Goal: Task Accomplishment & Management: Use online tool/utility

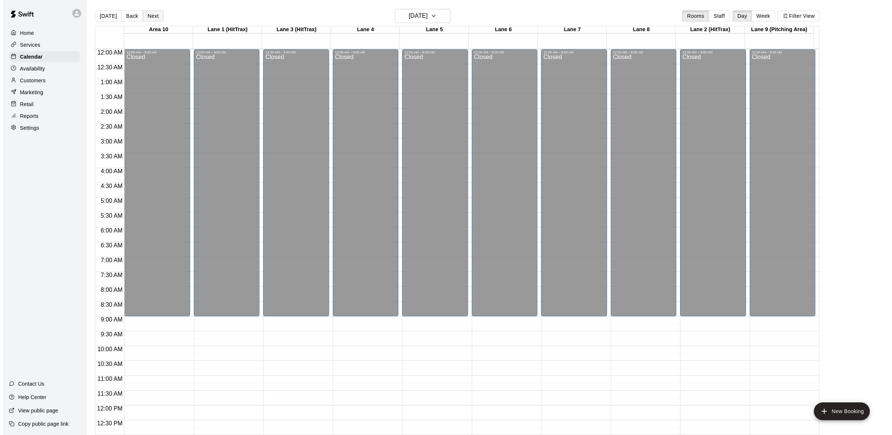
scroll to position [295, 0]
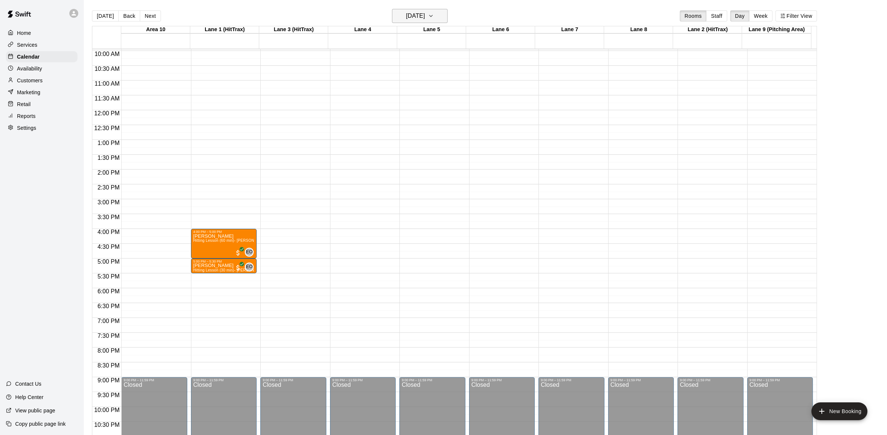
click at [441, 10] on button "[DATE]" at bounding box center [420, 16] width 56 height 14
click at [417, 105] on button "20" at bounding box center [420, 107] width 13 height 13
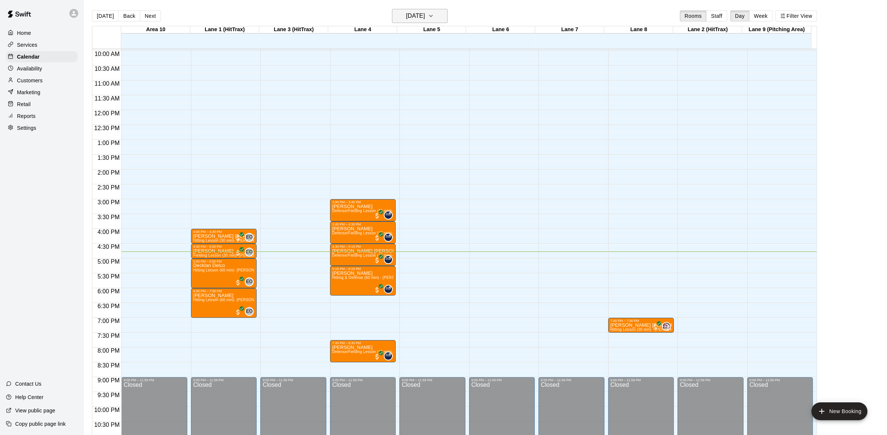
click at [434, 20] on icon "button" at bounding box center [431, 15] width 6 height 9
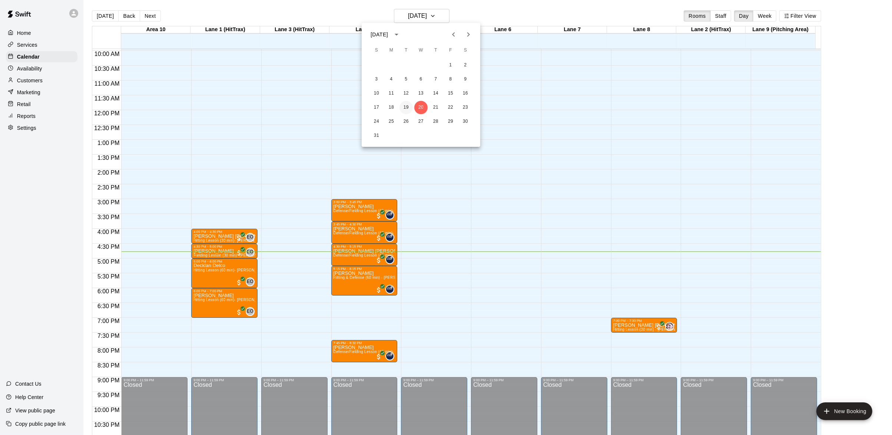
click at [406, 112] on button "19" at bounding box center [406, 107] width 13 height 13
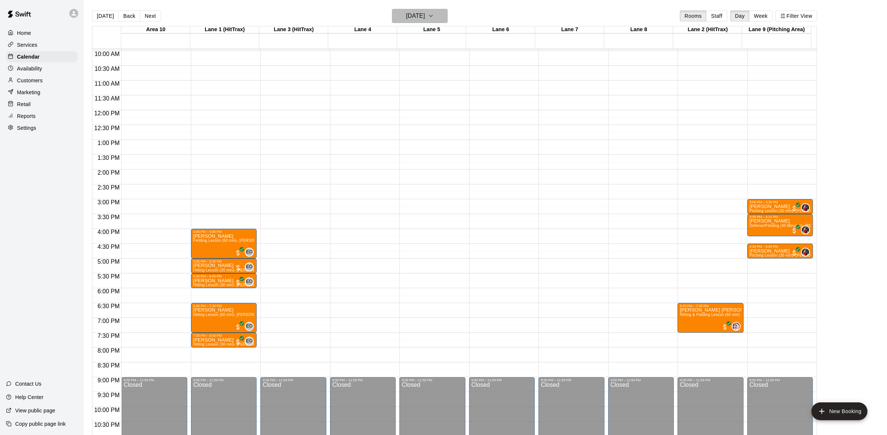
click at [434, 14] on icon "button" at bounding box center [431, 15] width 6 height 9
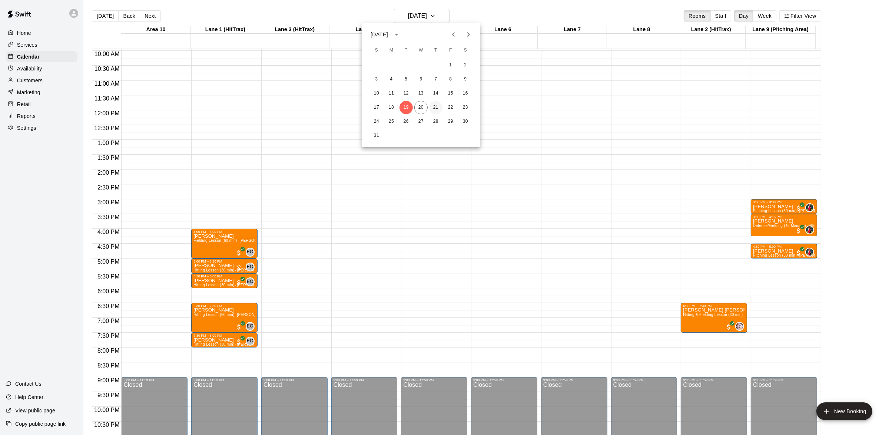
click at [434, 103] on button "21" at bounding box center [435, 107] width 13 height 13
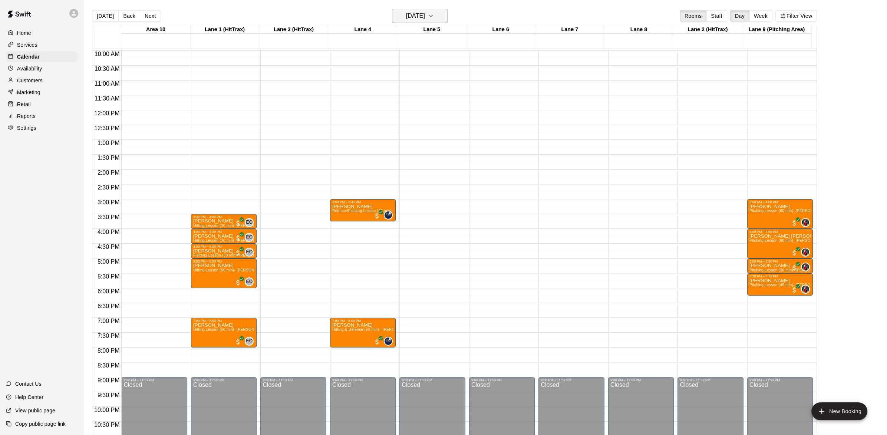
click at [434, 11] on icon "button" at bounding box center [431, 15] width 6 height 9
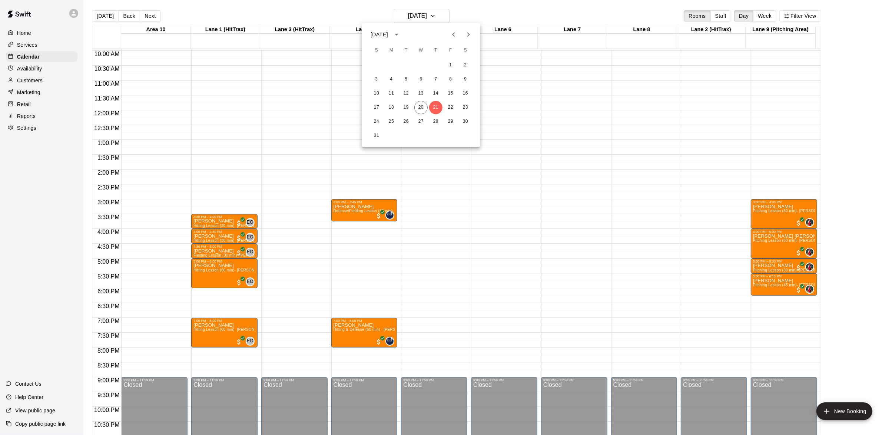
click at [443, 13] on div at bounding box center [446, 217] width 892 height 435
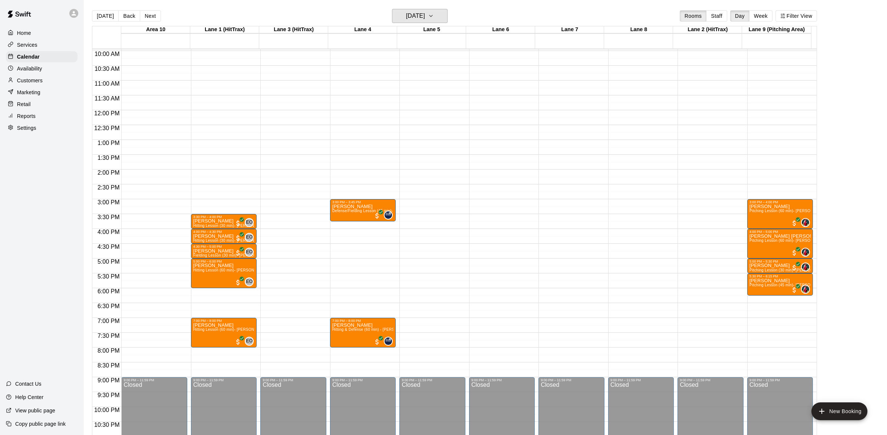
click at [434, 13] on icon "button" at bounding box center [431, 15] width 6 height 9
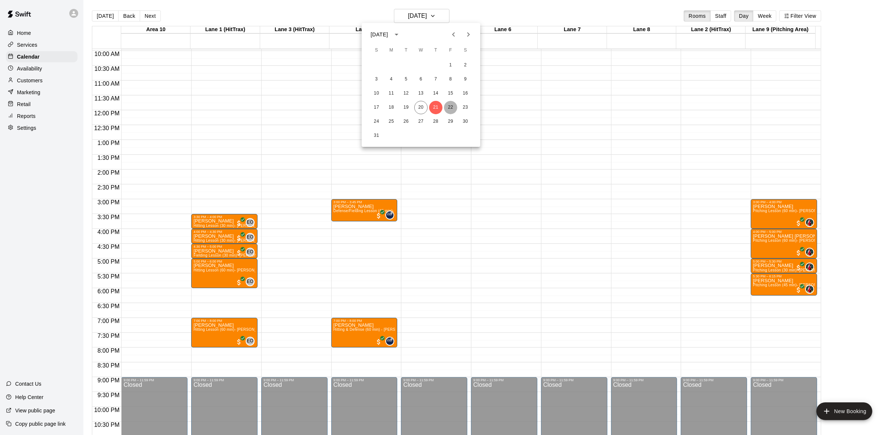
click at [449, 110] on button "22" at bounding box center [450, 107] width 13 height 13
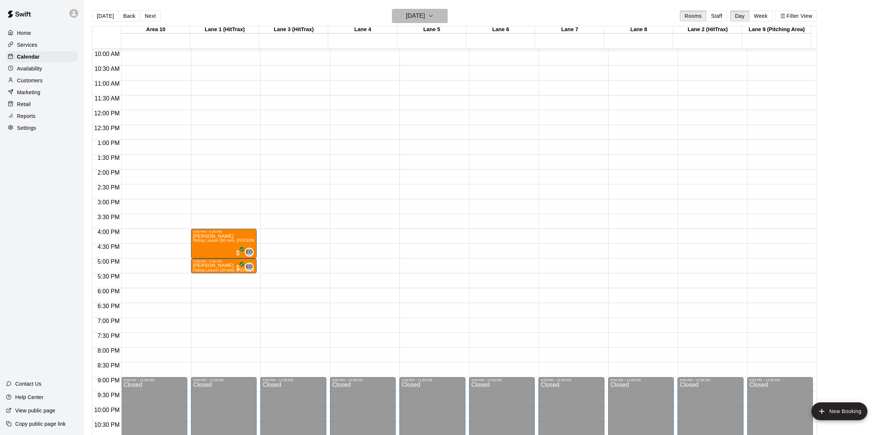
click at [434, 12] on icon "button" at bounding box center [431, 15] width 6 height 9
click at [407, 106] on button "19" at bounding box center [406, 107] width 13 height 13
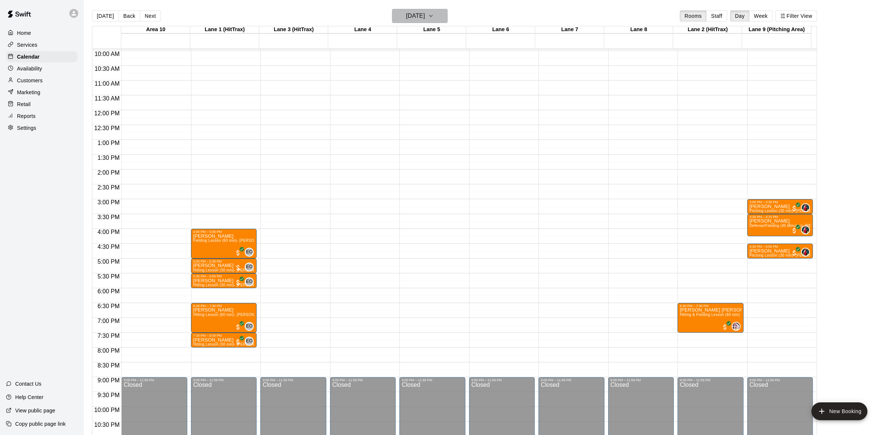
click at [434, 18] on icon "button" at bounding box center [431, 15] width 6 height 9
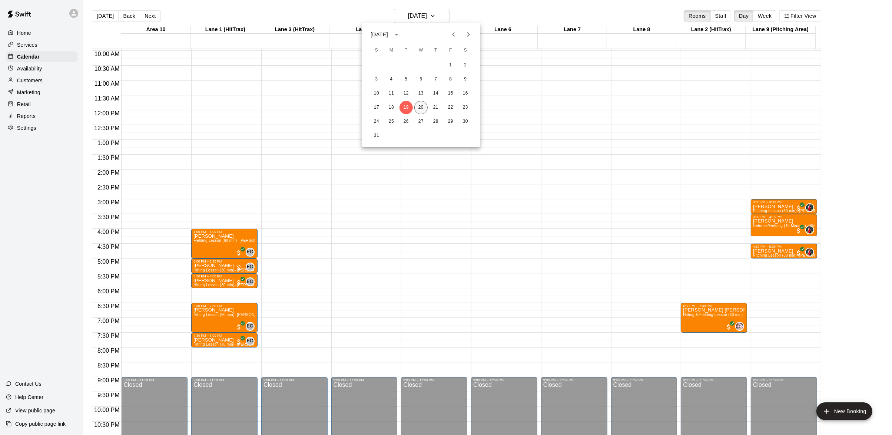
click at [420, 107] on button "20" at bounding box center [420, 107] width 13 height 13
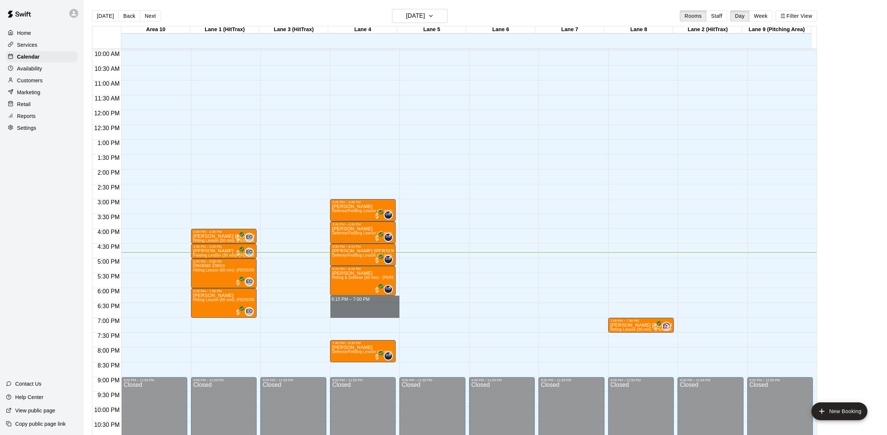
drag, startPoint x: 361, startPoint y: 296, endPoint x: 362, endPoint y: 313, distance: 17.5
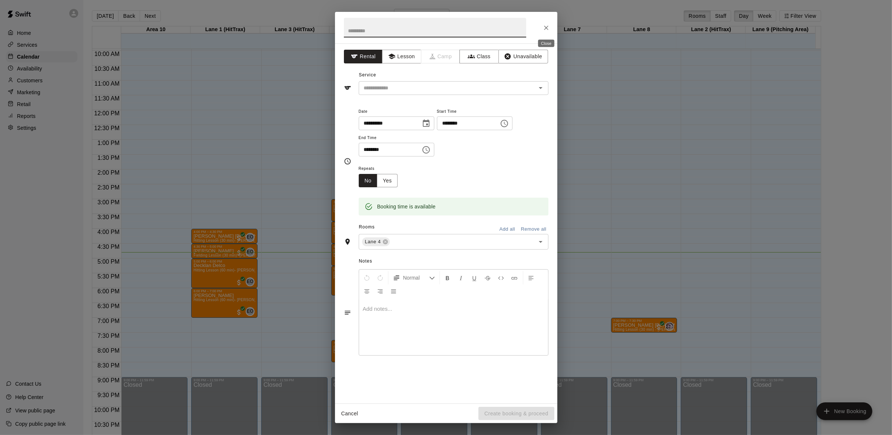
click at [545, 30] on icon "Close" at bounding box center [546, 27] width 7 height 7
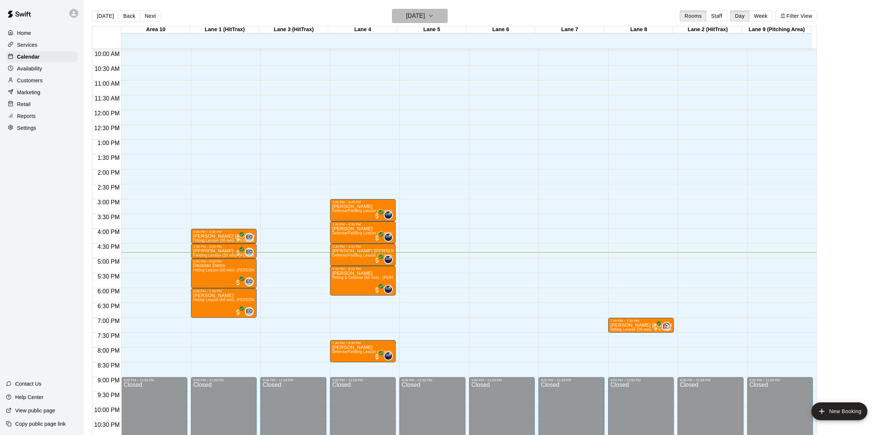
click at [434, 12] on icon "button" at bounding box center [431, 15] width 6 height 9
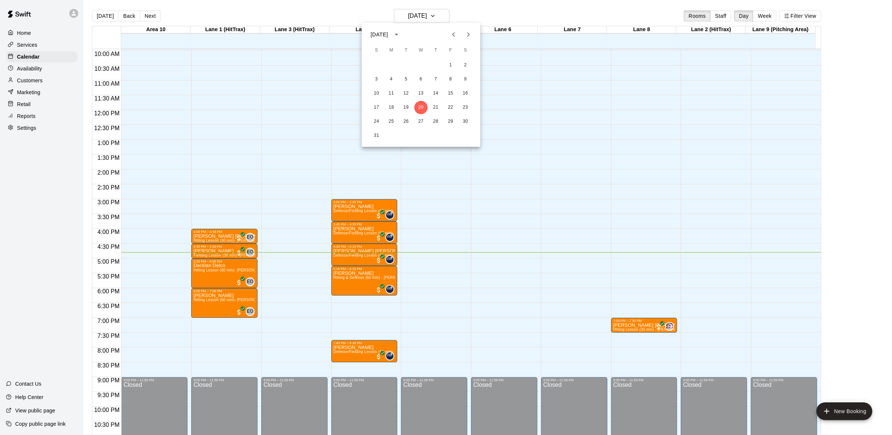
click at [446, 12] on div at bounding box center [446, 217] width 892 height 435
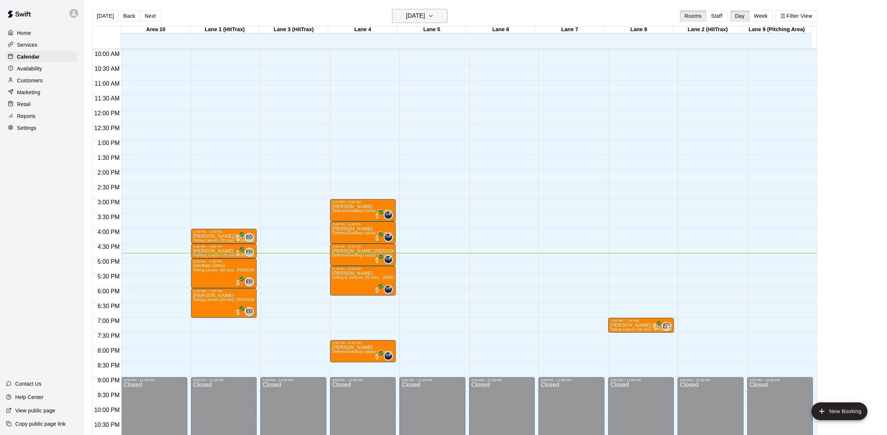
click at [434, 12] on icon "button" at bounding box center [431, 15] width 6 height 9
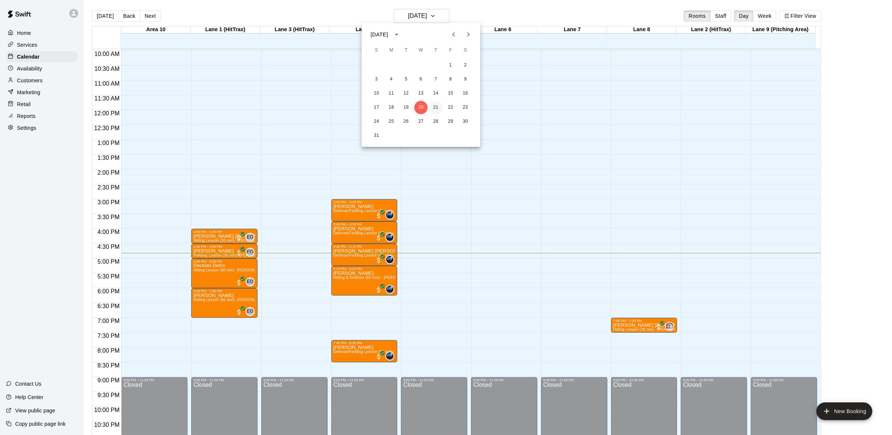
click at [432, 107] on button "21" at bounding box center [435, 107] width 13 height 13
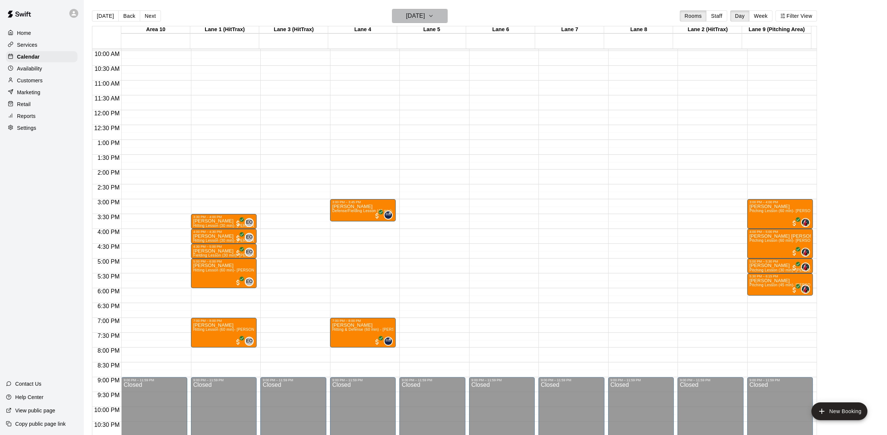
click at [434, 13] on icon "button" at bounding box center [431, 15] width 6 height 9
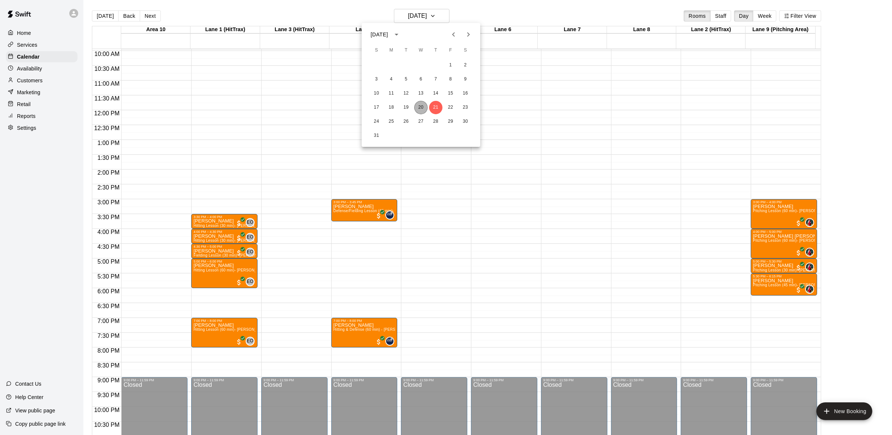
click at [421, 106] on button "20" at bounding box center [420, 107] width 13 height 13
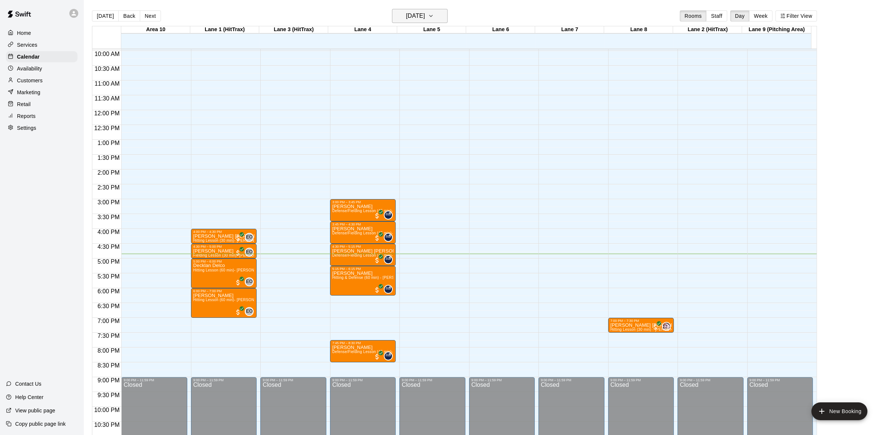
click at [434, 14] on icon "button" at bounding box center [431, 15] width 6 height 9
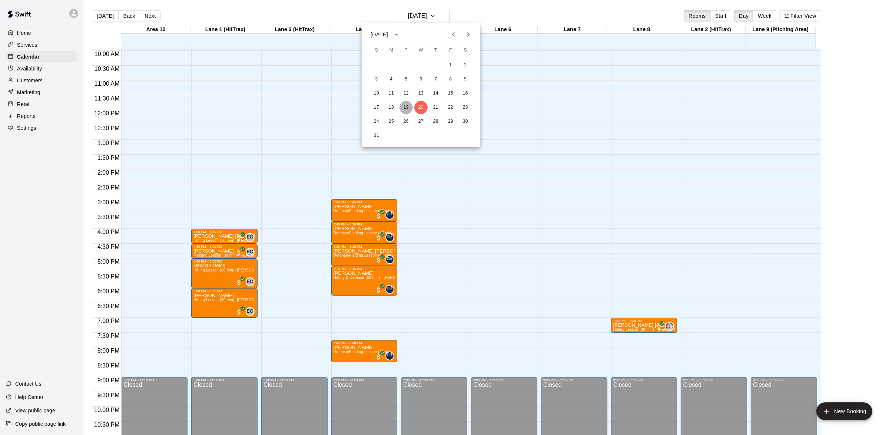
click at [410, 103] on button "19" at bounding box center [406, 107] width 13 height 13
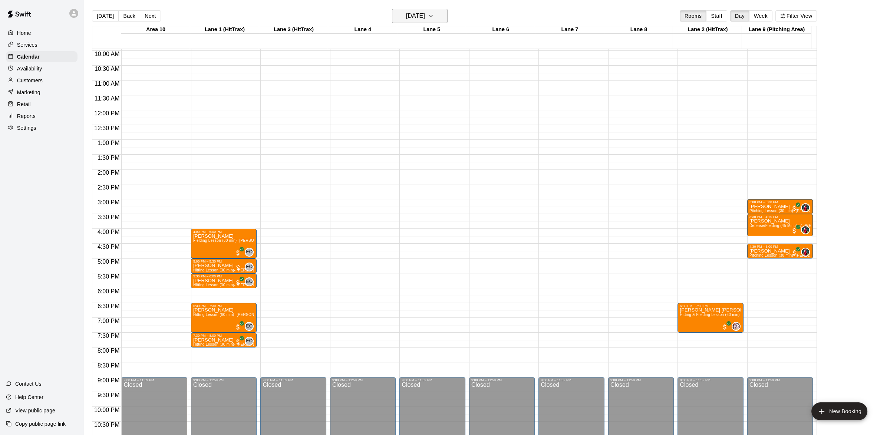
click at [434, 16] on icon "button" at bounding box center [431, 15] width 6 height 9
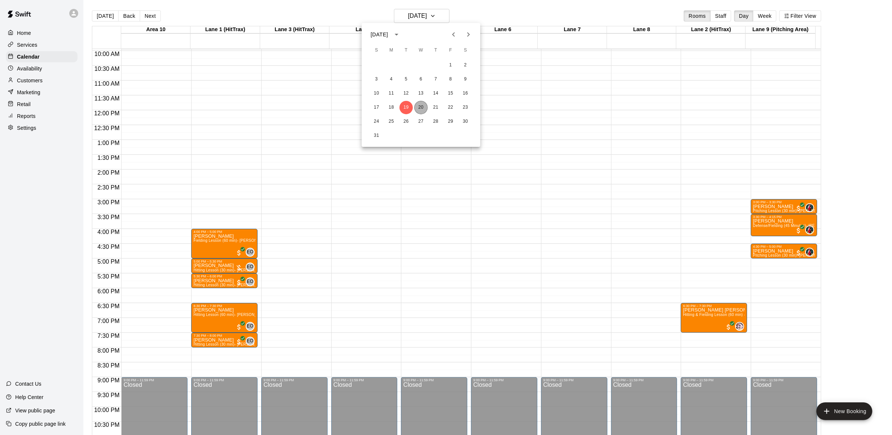
click at [421, 107] on button "20" at bounding box center [420, 107] width 13 height 13
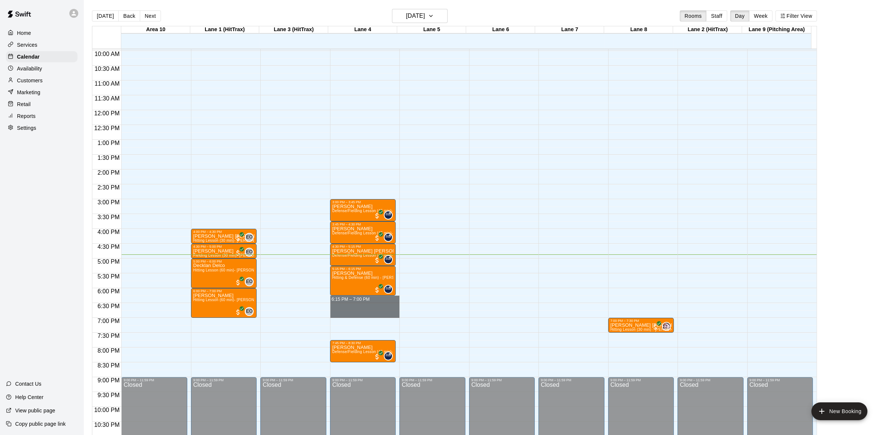
drag, startPoint x: 354, startPoint y: 297, endPoint x: 355, endPoint y: 317, distance: 20.8
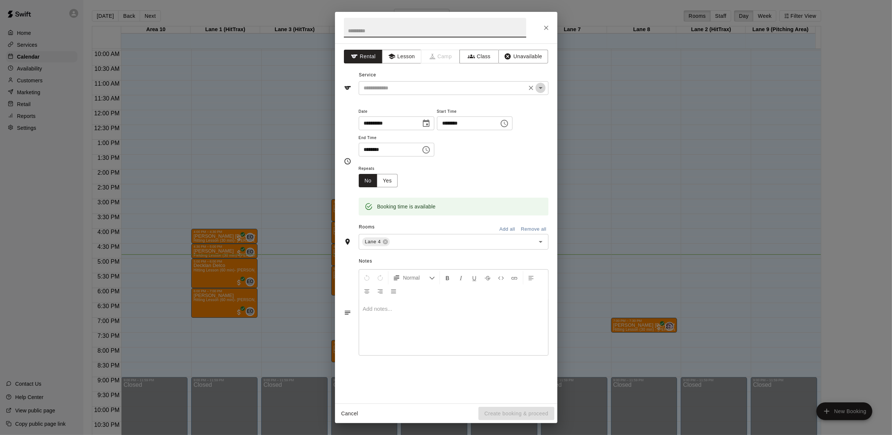
click at [536, 89] on icon "Open" at bounding box center [540, 87] width 9 height 9
click at [407, 56] on button "Lesson" at bounding box center [401, 57] width 39 height 14
click at [537, 87] on icon "Open" at bounding box center [540, 87] width 9 height 9
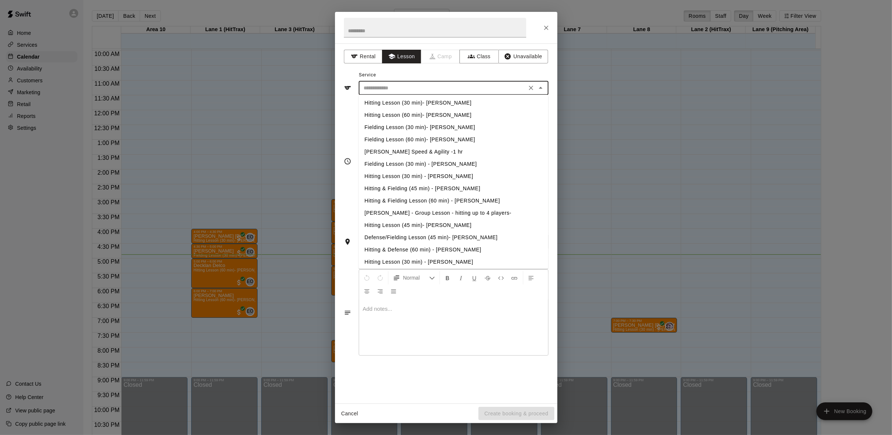
scroll to position [150, 0]
click at [444, 200] on li "Defense/Fielding Lesson (45 min)- [PERSON_NAME]" at bounding box center [453, 199] width 190 height 12
type input "**********"
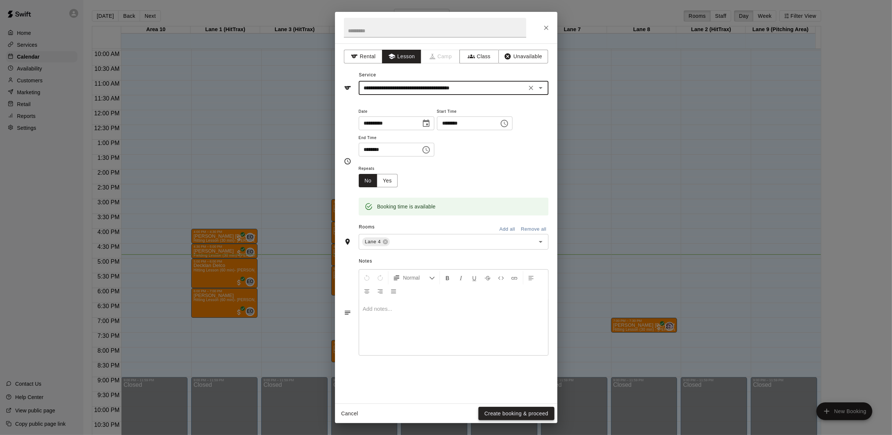
click at [499, 413] on button "Create booking & proceed" at bounding box center [517, 414] width 76 height 14
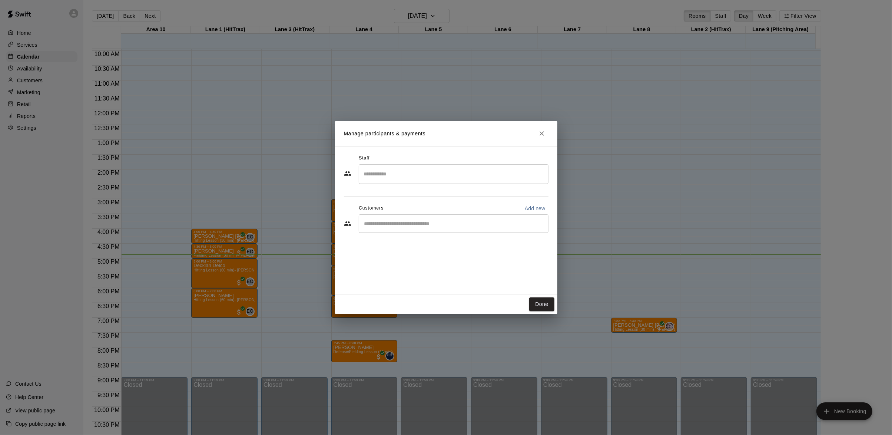
click at [444, 178] on input "Search staff" at bounding box center [453, 174] width 183 height 13
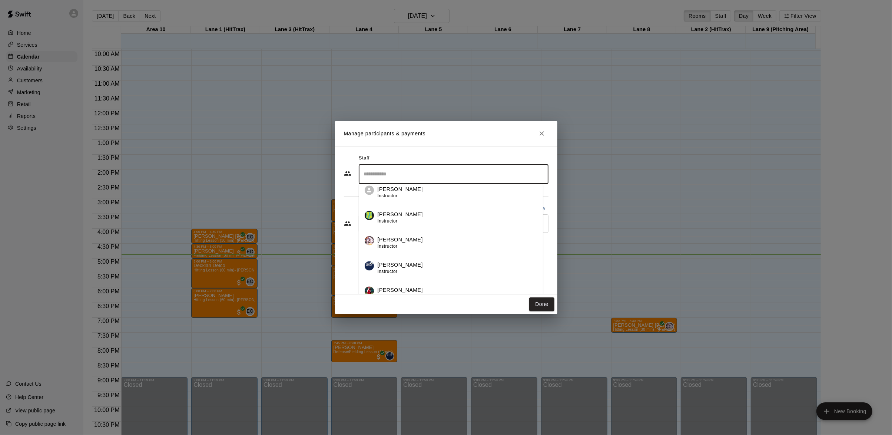
scroll to position [12, 0]
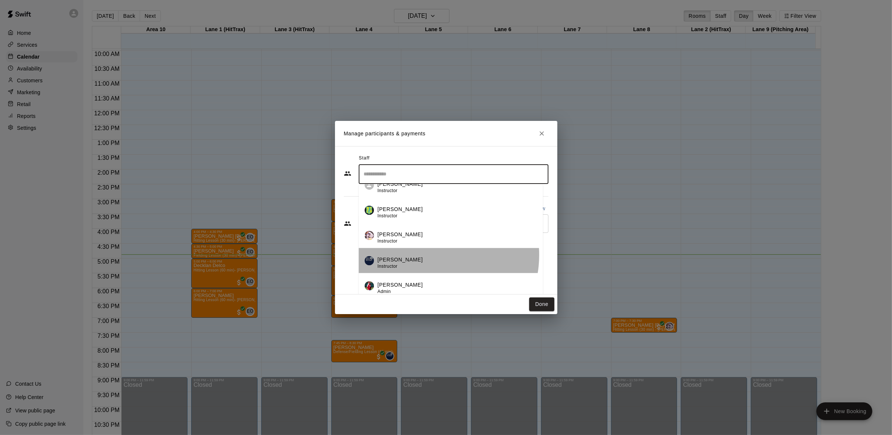
click at [426, 255] on li "[PERSON_NAME] Instructor" at bounding box center [451, 260] width 184 height 25
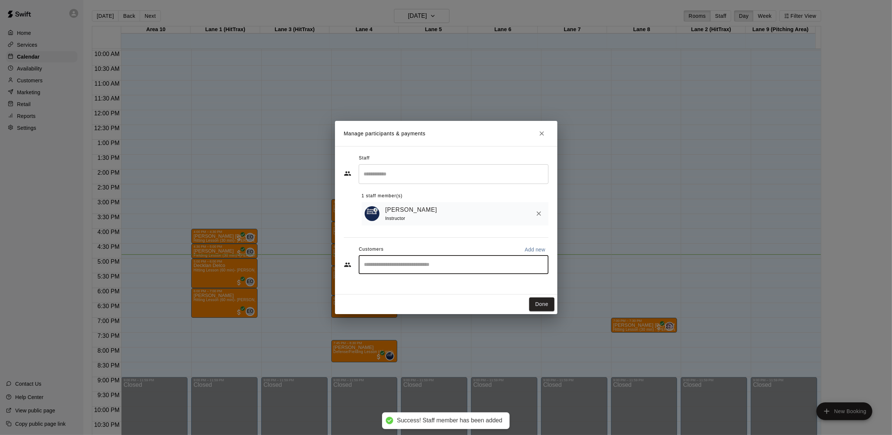
click at [483, 262] on input "Start typing to search customers..." at bounding box center [453, 264] width 183 height 7
type input "*"
type input "***"
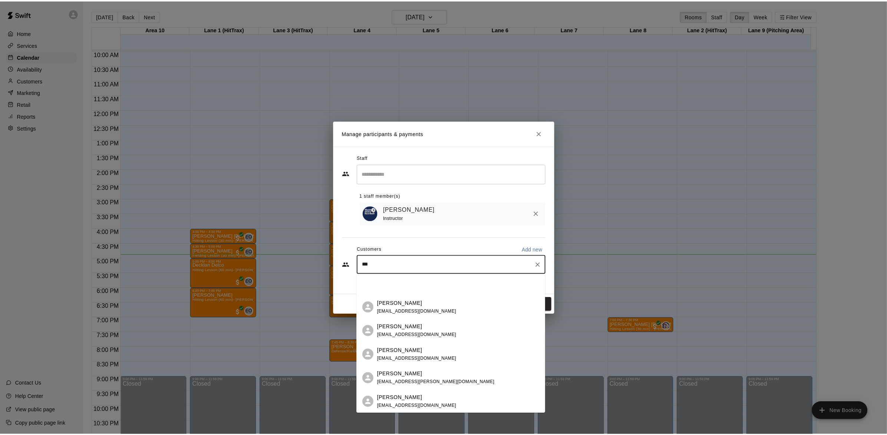
scroll to position [122, 0]
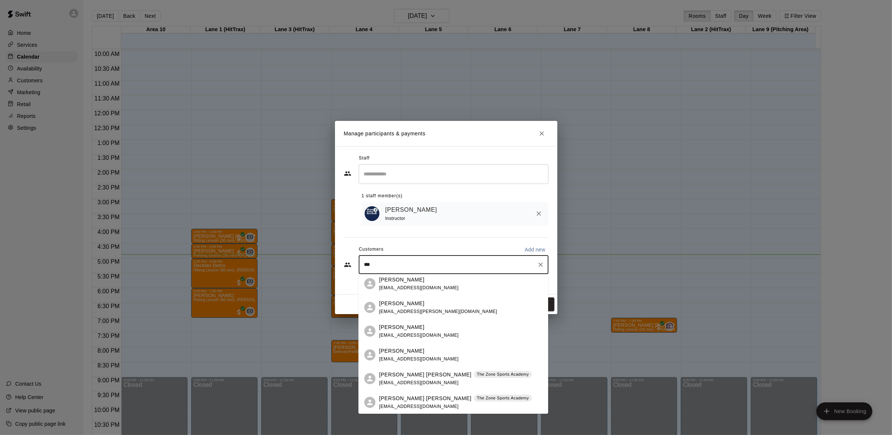
click at [407, 377] on p "[PERSON_NAME] [PERSON_NAME]" at bounding box center [425, 374] width 92 height 8
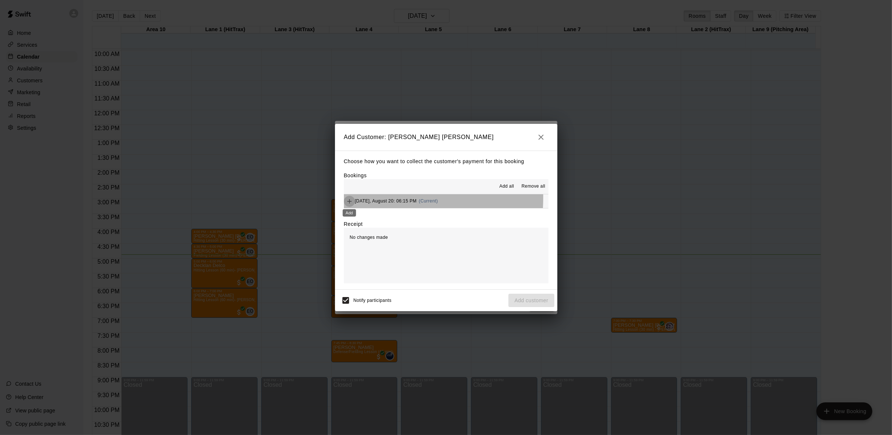
click at [349, 198] on icon "Add" at bounding box center [349, 201] width 7 height 7
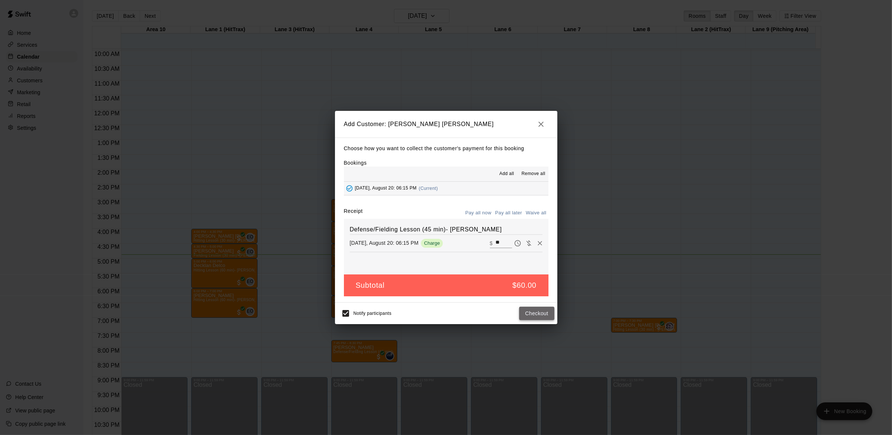
click at [527, 314] on button "Checkout" at bounding box center [536, 314] width 35 height 14
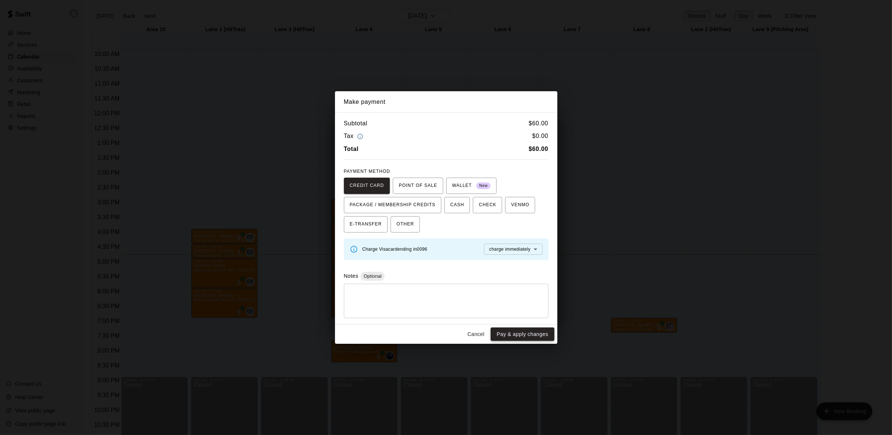
click at [516, 332] on button "Pay & apply changes" at bounding box center [522, 334] width 63 height 14
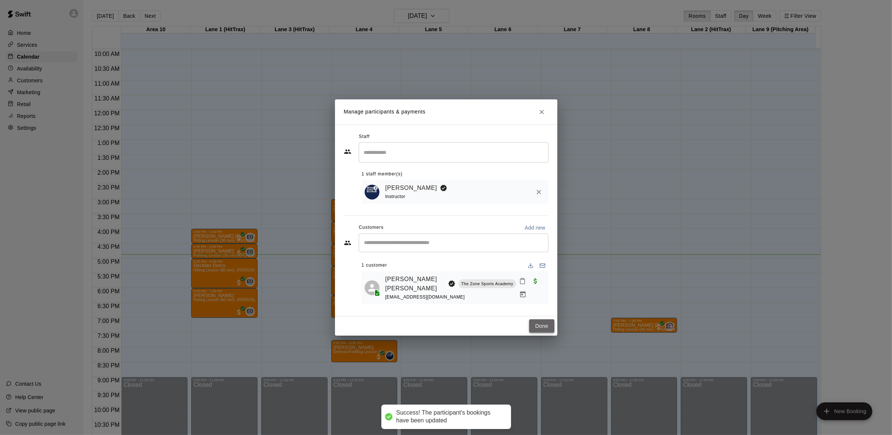
click at [544, 319] on button "Done" at bounding box center [541, 326] width 25 height 14
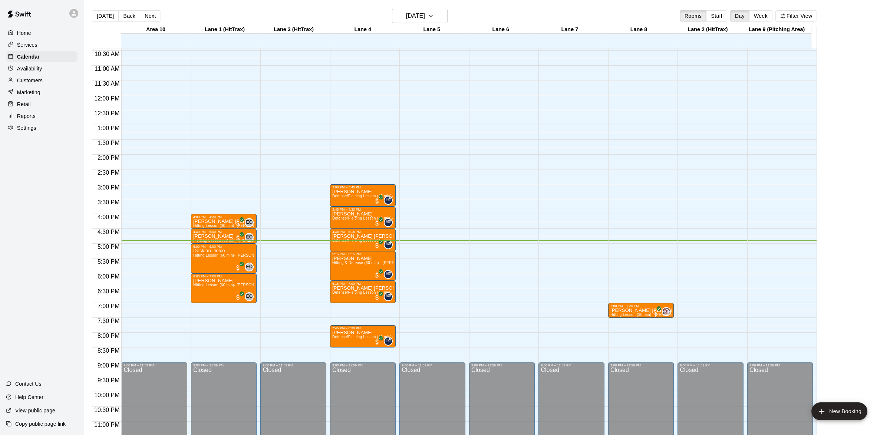
scroll to position [318, 0]
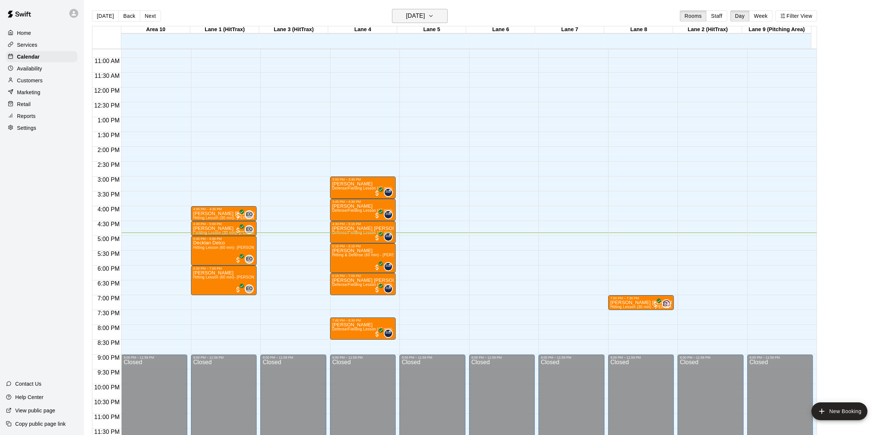
click at [434, 18] on icon "button" at bounding box center [431, 15] width 6 height 9
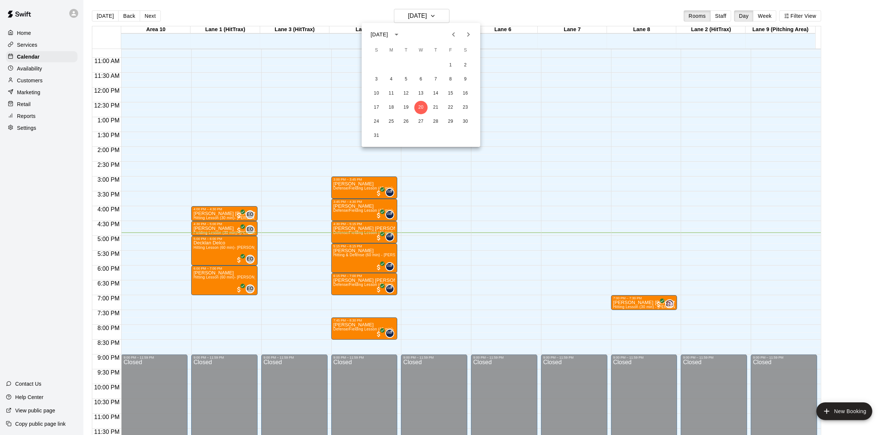
click at [413, 110] on div "17 18 19 20 21 22 23" at bounding box center [421, 107] width 119 height 13
click at [403, 108] on button "19" at bounding box center [406, 107] width 13 height 13
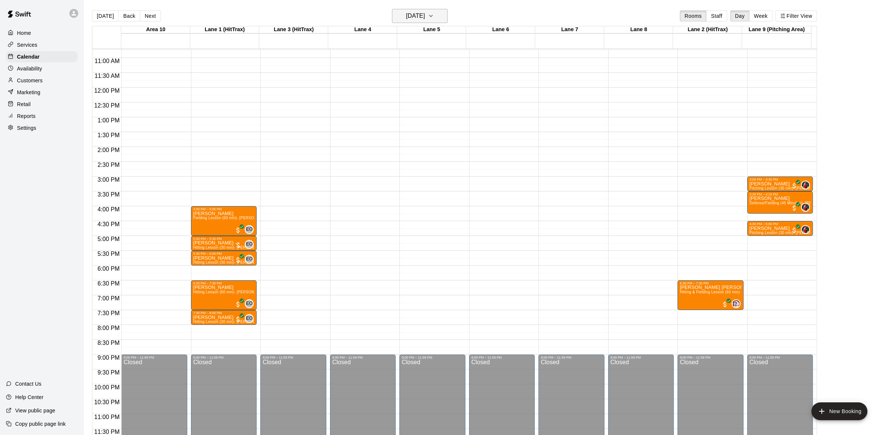
click at [434, 14] on icon "button" at bounding box center [431, 15] width 6 height 9
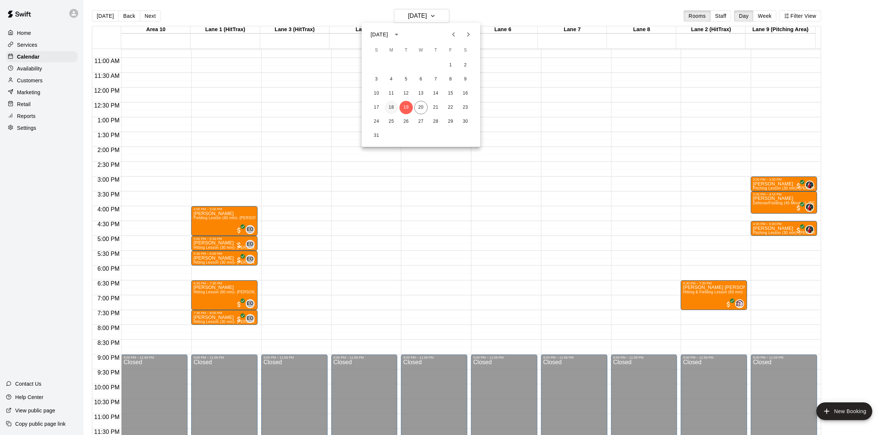
click at [394, 106] on button "18" at bounding box center [391, 107] width 13 height 13
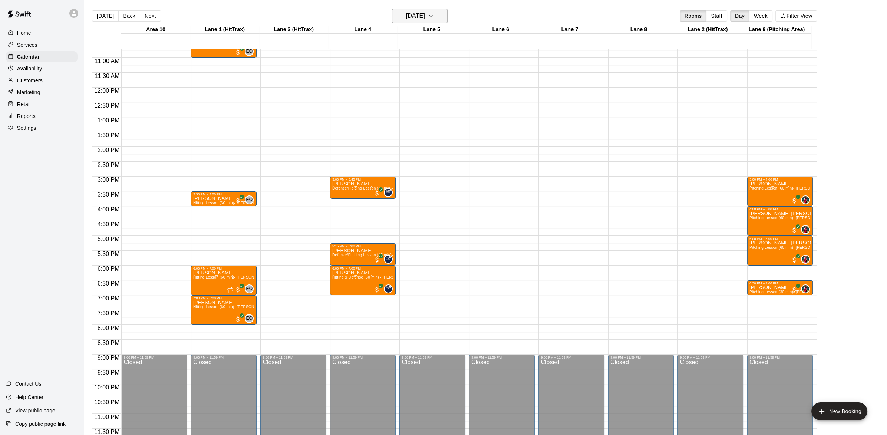
click at [439, 14] on button "[DATE]" at bounding box center [420, 16] width 56 height 14
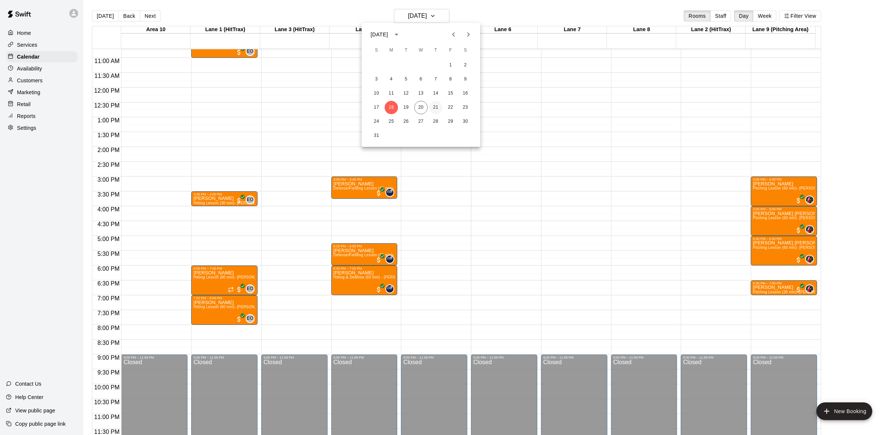
click at [435, 104] on button "21" at bounding box center [435, 107] width 13 height 13
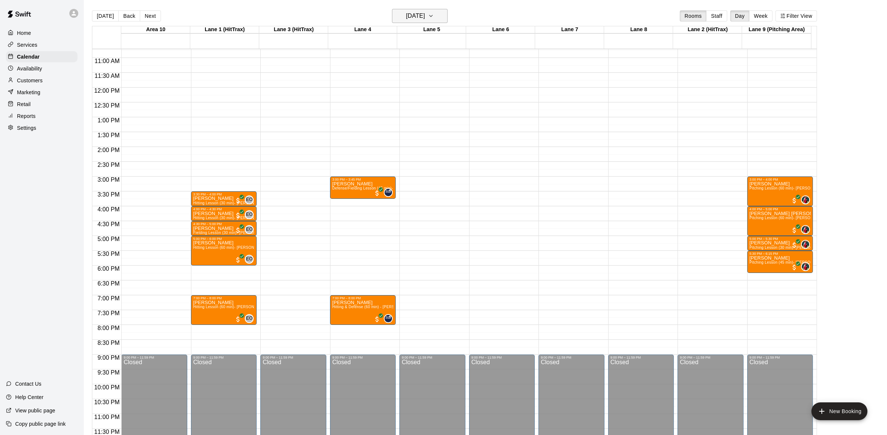
click at [434, 14] on icon "button" at bounding box center [431, 15] width 6 height 9
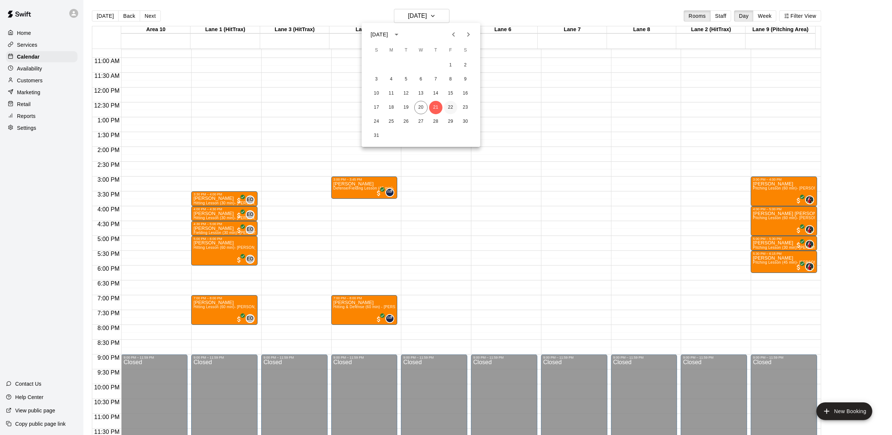
click at [451, 106] on button "22" at bounding box center [450, 107] width 13 height 13
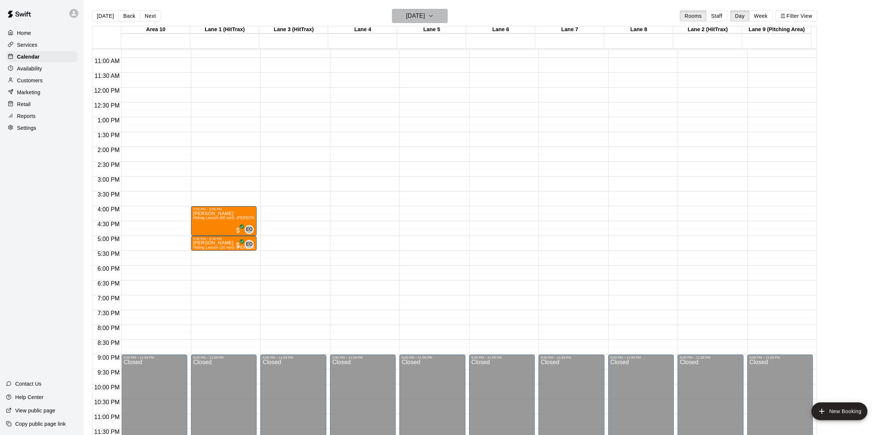
click at [434, 20] on icon "button" at bounding box center [431, 15] width 6 height 9
click at [432, 105] on button "21" at bounding box center [435, 107] width 13 height 13
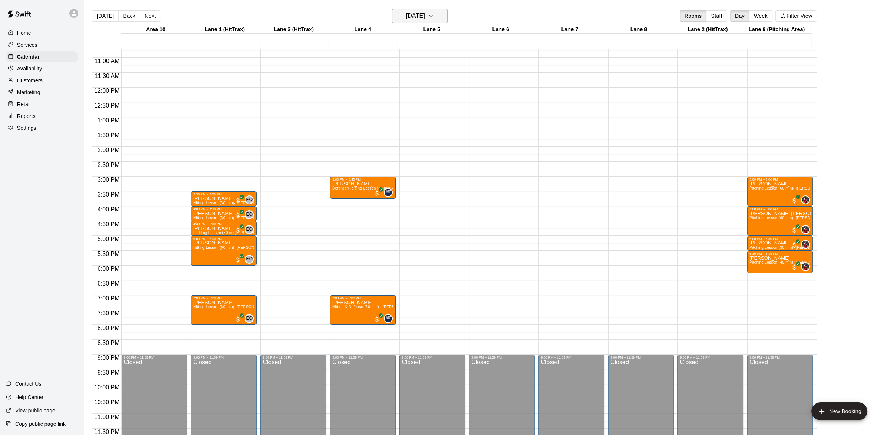
click at [434, 12] on icon "button" at bounding box center [431, 15] width 6 height 9
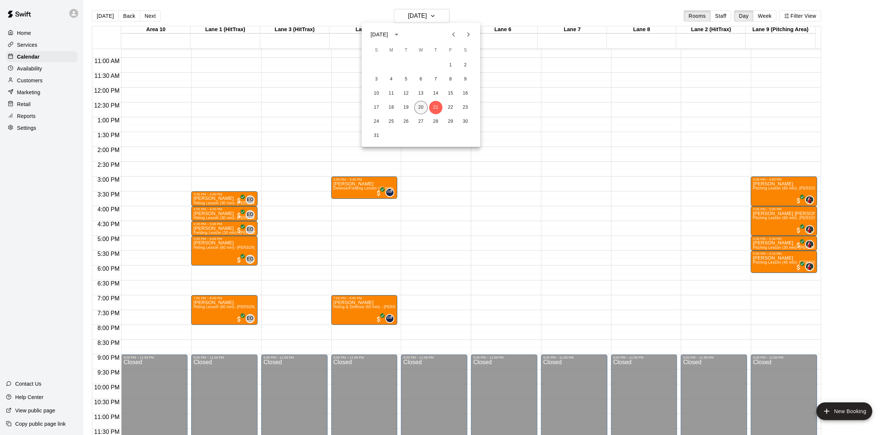
click at [424, 103] on button "20" at bounding box center [420, 107] width 13 height 13
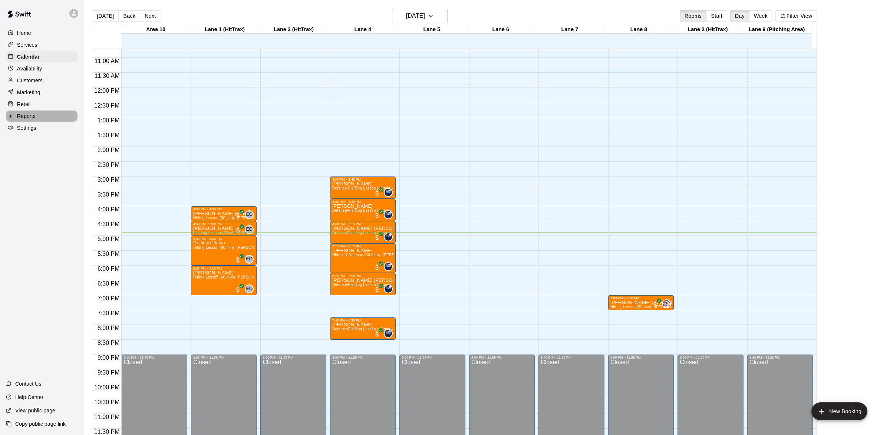
click at [31, 118] on p "Reports" at bounding box center [26, 115] width 19 height 7
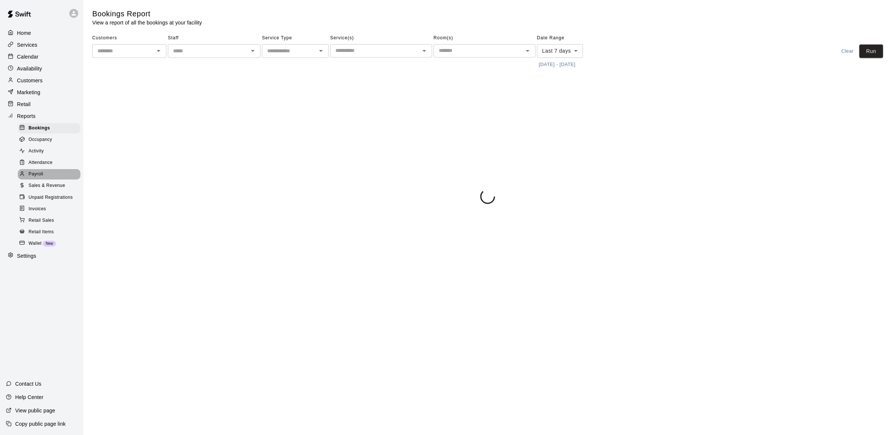
click at [41, 178] on span "Payroll" at bounding box center [36, 174] width 14 height 7
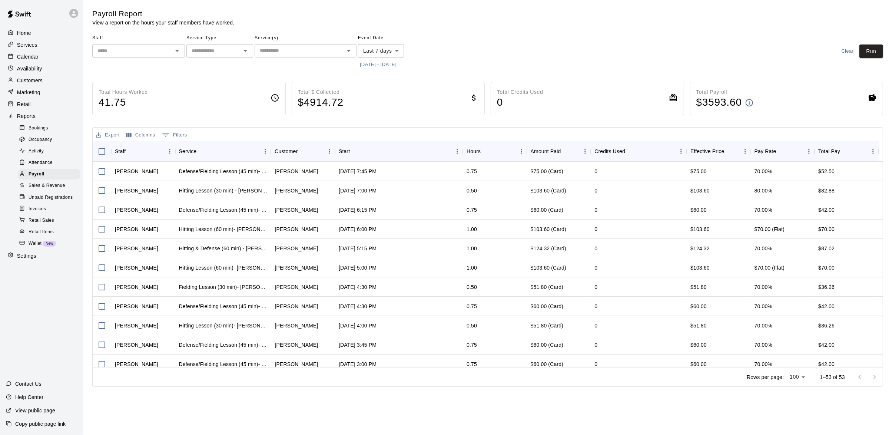
click at [373, 67] on button "[DATE] - [DATE]" at bounding box center [378, 64] width 40 height 11
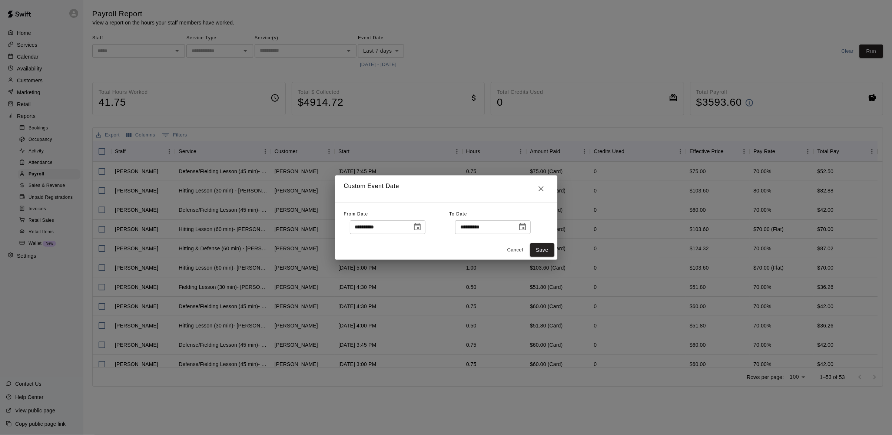
click at [422, 229] on icon "Choose date, selected date is Aug 13, 2025" at bounding box center [417, 226] width 9 height 9
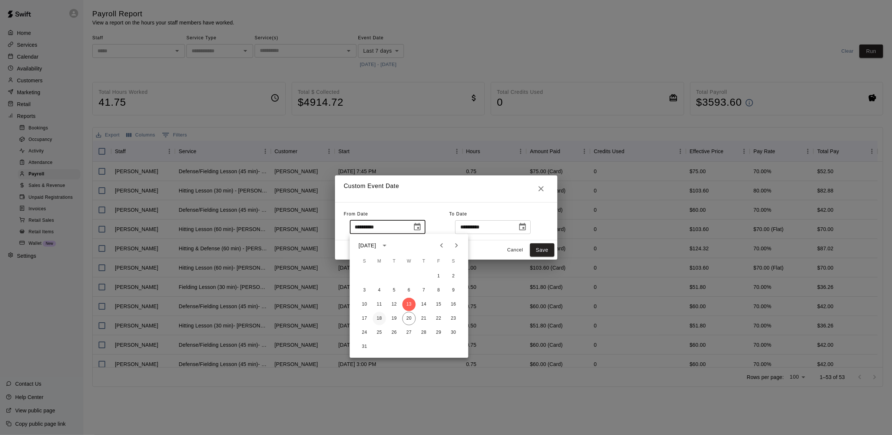
click at [379, 318] on button "18" at bounding box center [379, 318] width 13 height 13
type input "**********"
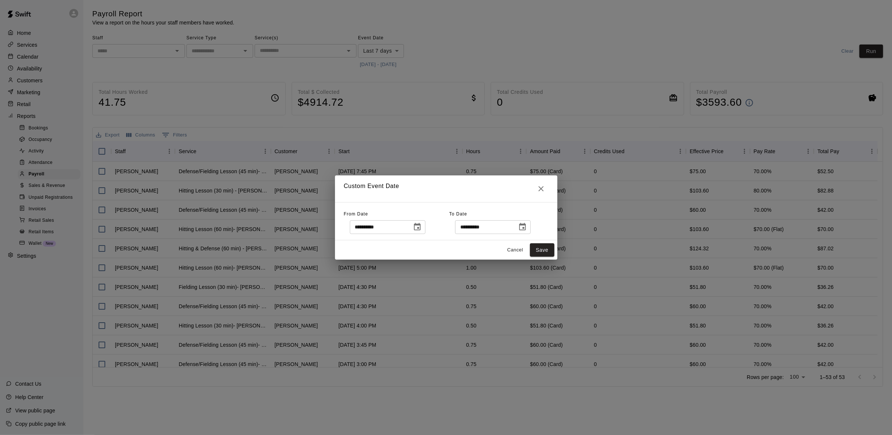
click at [526, 228] on icon "Choose date, selected date is Aug 20, 2025" at bounding box center [522, 226] width 7 height 7
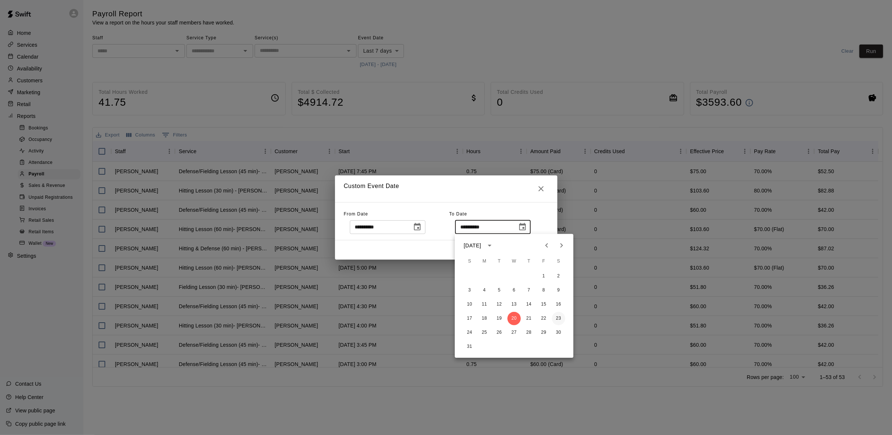
click at [556, 321] on button "23" at bounding box center [558, 318] width 13 height 13
type input "**********"
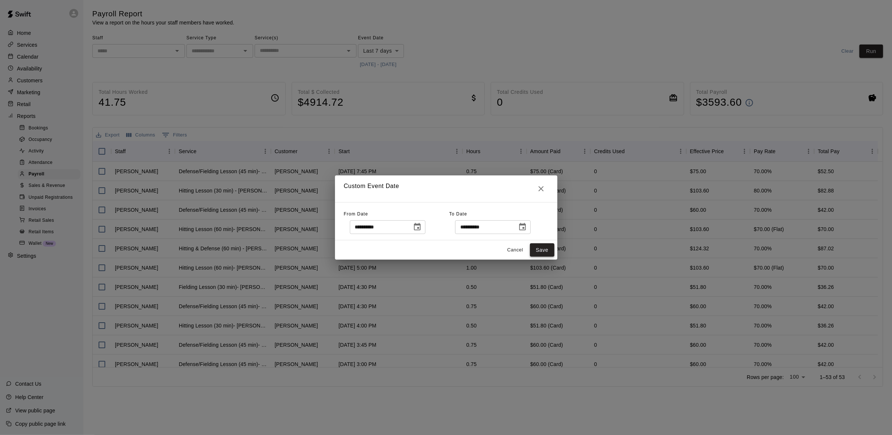
click at [539, 249] on button "Save" at bounding box center [542, 250] width 24 height 14
type input "******"
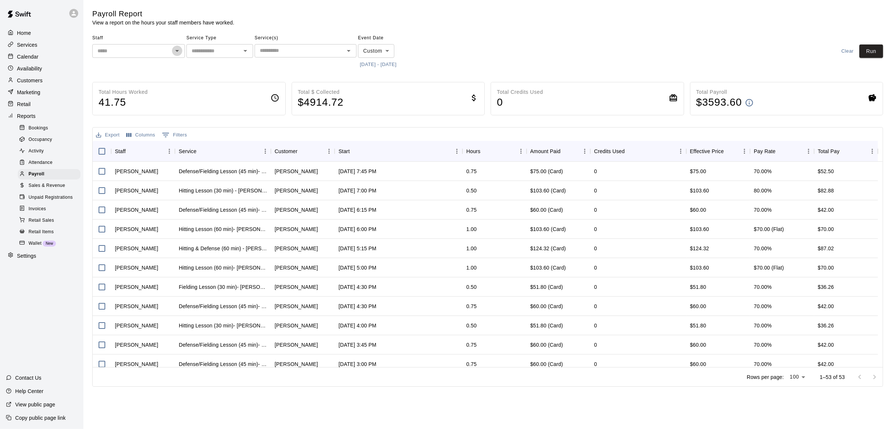
click at [176, 51] on icon "Open" at bounding box center [177, 50] width 9 height 9
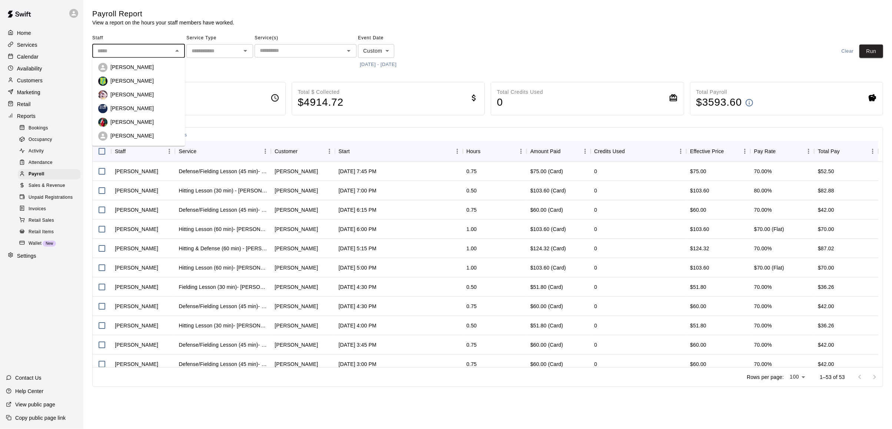
click at [153, 103] on li "[PERSON_NAME]" at bounding box center [138, 109] width 93 height 14
type input "**********"
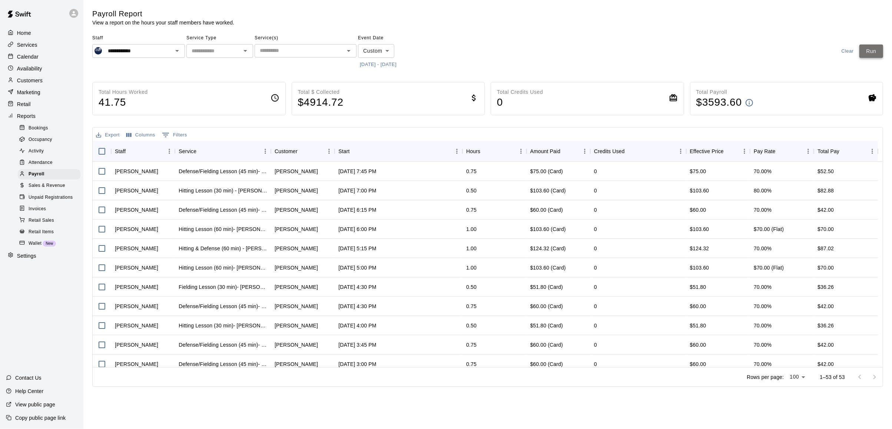
click at [865, 55] on button "Run" at bounding box center [872, 51] width 24 height 14
click at [30, 36] on p "Home" at bounding box center [24, 32] width 14 height 7
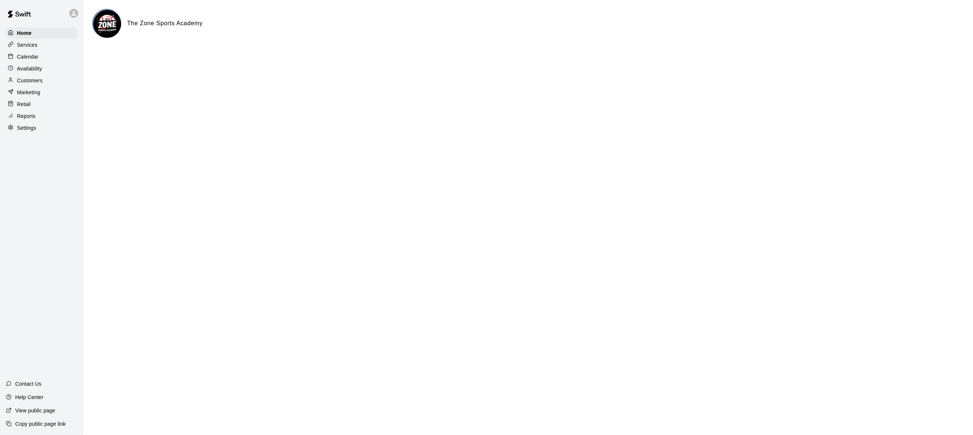
click at [30, 58] on p "Calendar" at bounding box center [27, 56] width 21 height 7
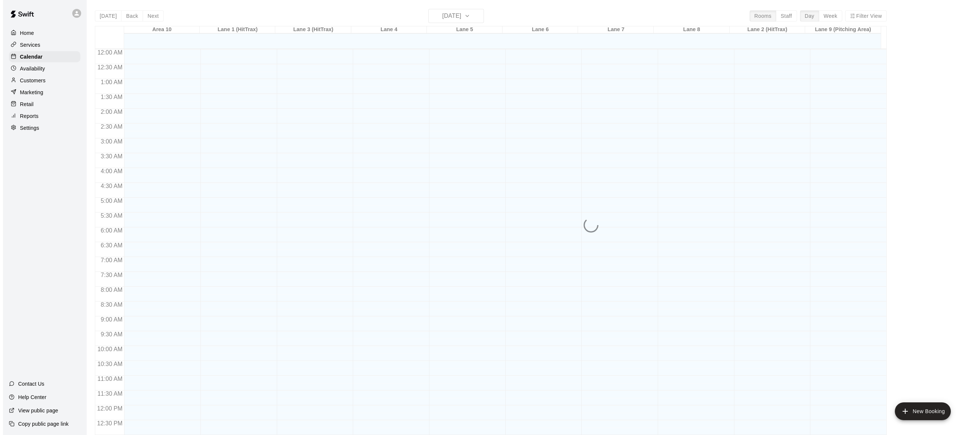
scroll to position [295, 0]
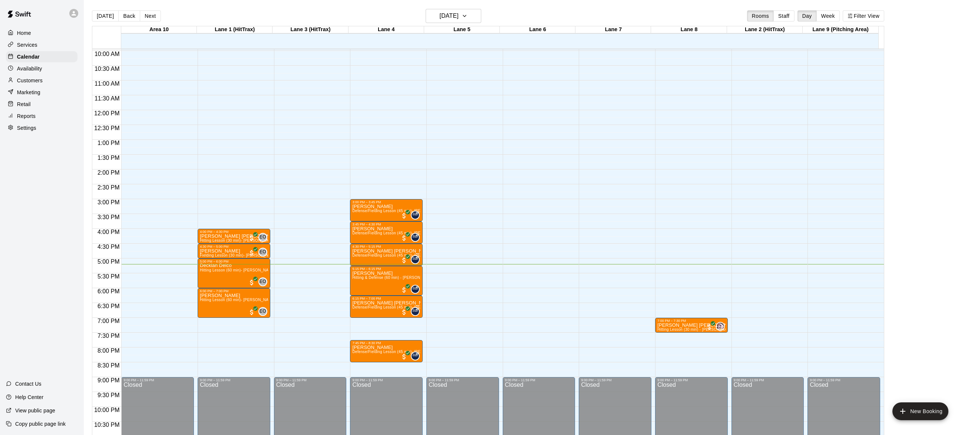
click at [27, 93] on p "Marketing" at bounding box center [28, 92] width 23 height 7
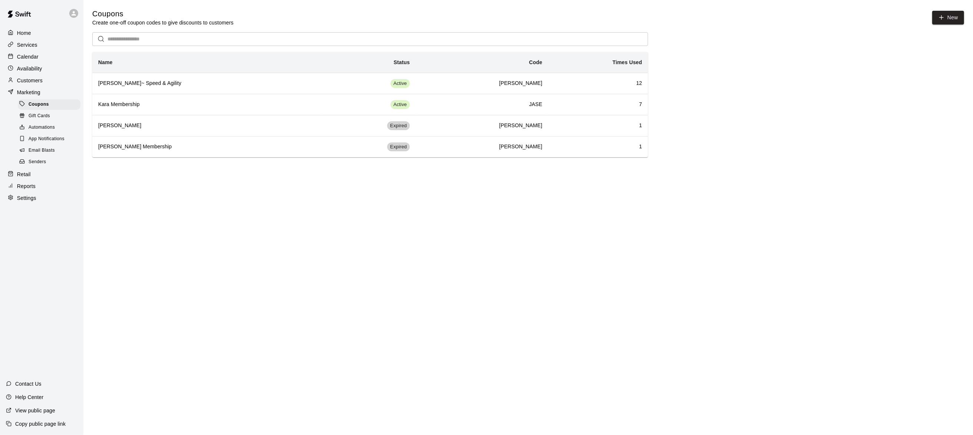
click at [28, 190] on p "Reports" at bounding box center [26, 185] width 19 height 7
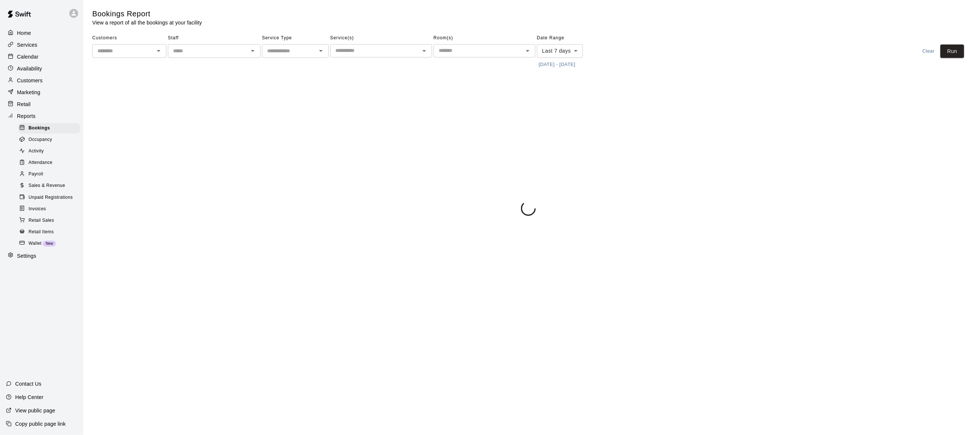
click at [24, 30] on p "Home" at bounding box center [24, 32] width 14 height 7
